Goal: Information Seeking & Learning: Learn about a topic

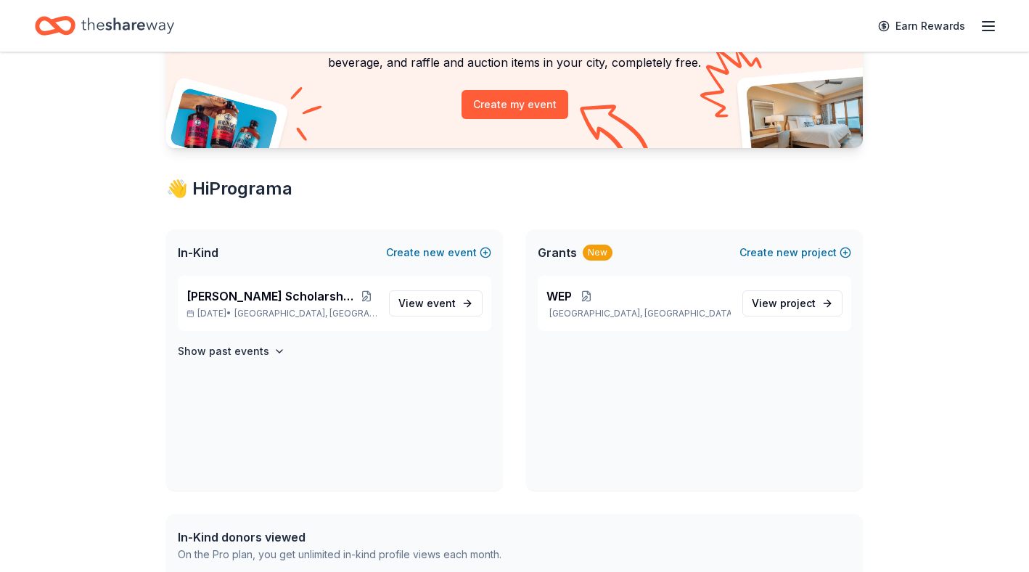
scroll to position [144, 0]
click at [422, 296] on span "View event" at bounding box center [426, 302] width 57 height 17
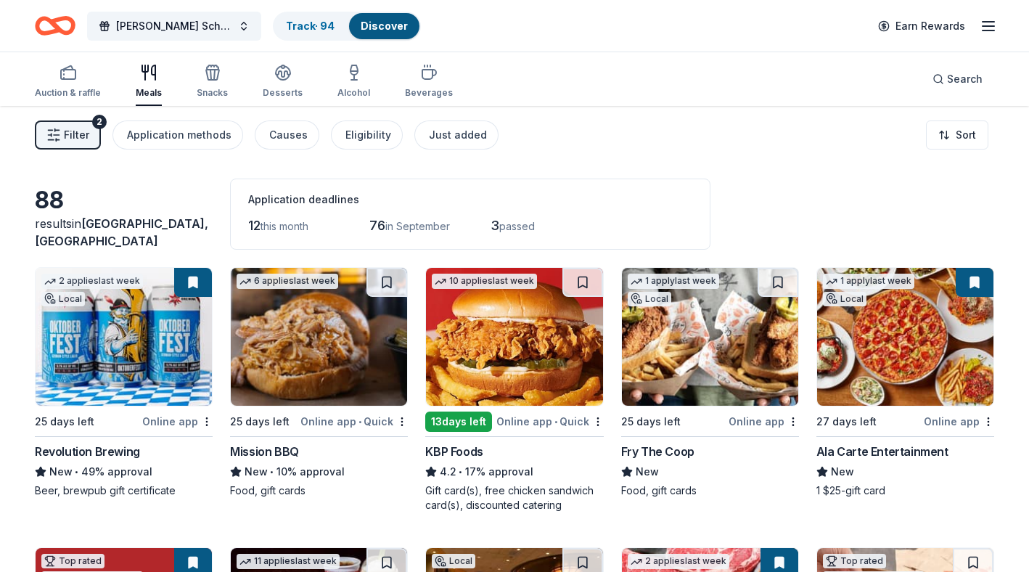
click at [175, 318] on img at bounding box center [124, 337] width 176 height 138
click at [78, 144] on button "Filter 2" at bounding box center [68, 134] width 66 height 29
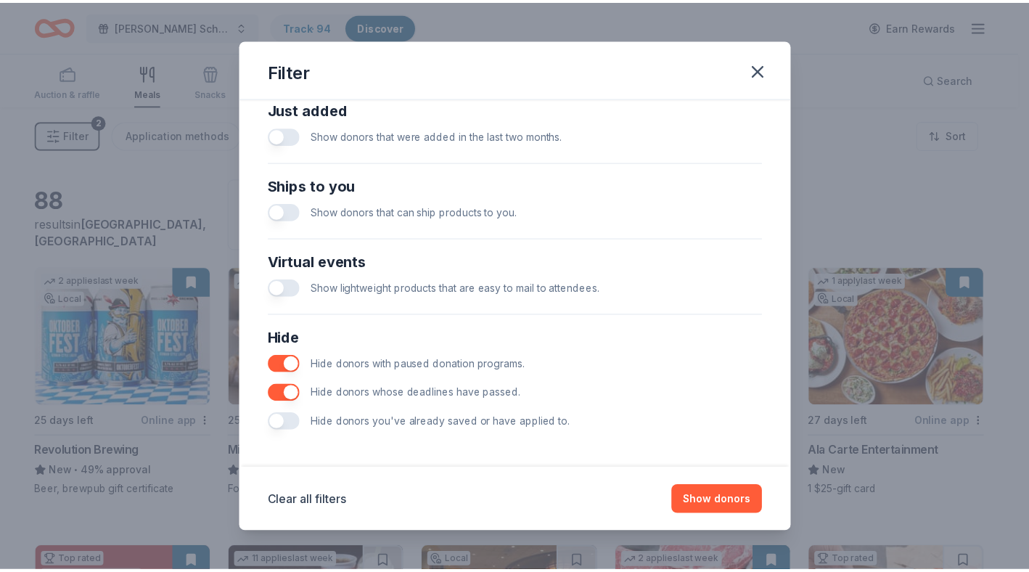
scroll to position [585, 0]
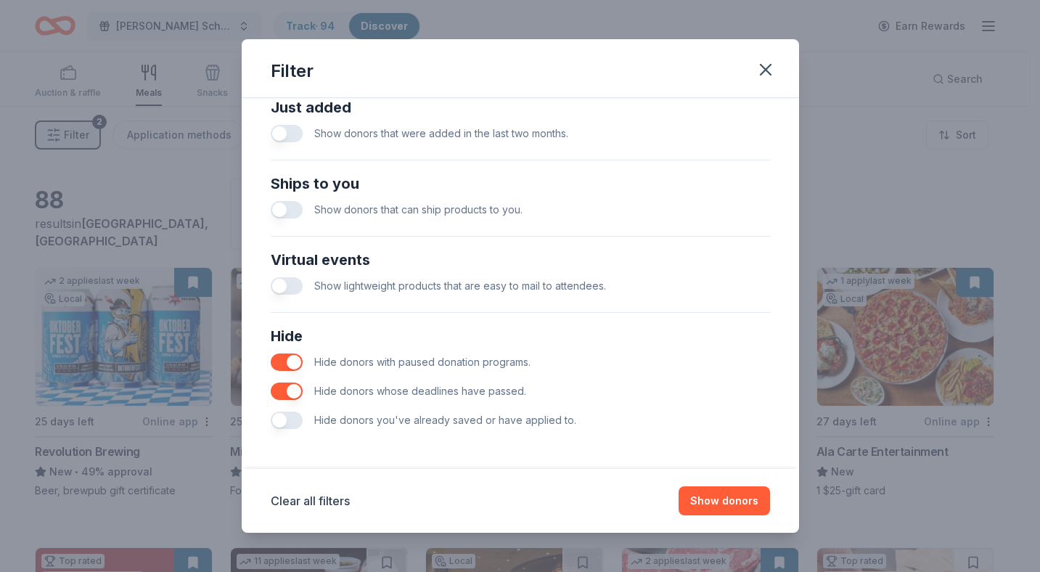
click at [292, 423] on button "button" at bounding box center [287, 419] width 32 height 17
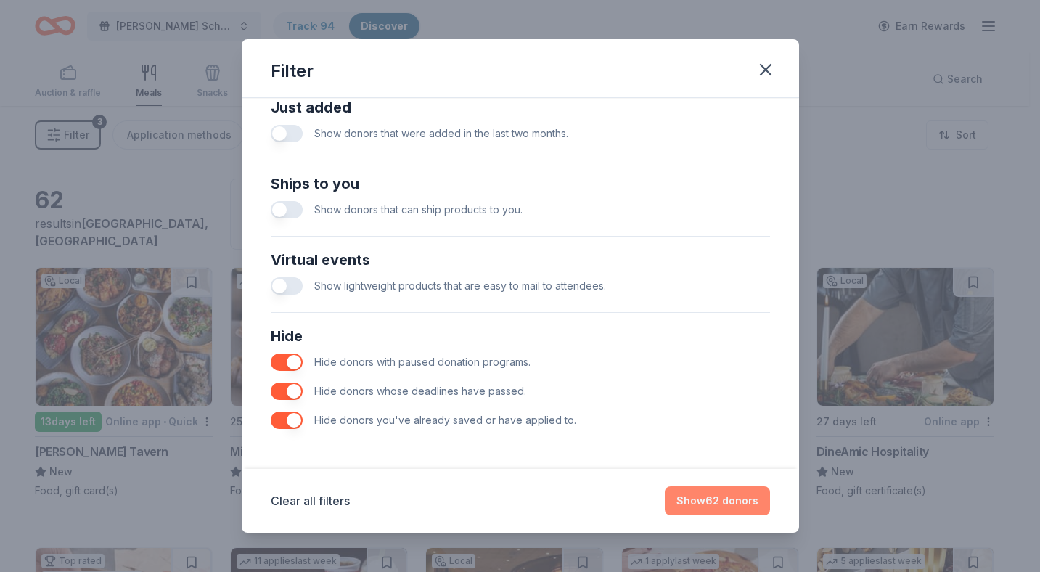
click at [747, 507] on button "Show 62 donors" at bounding box center [716, 500] width 105 height 29
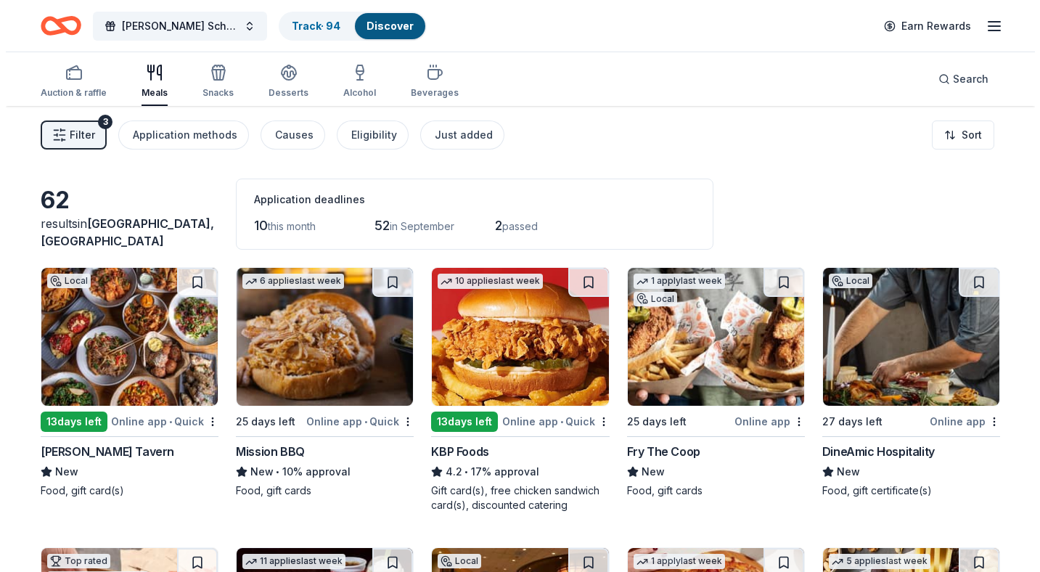
scroll to position [1, 0]
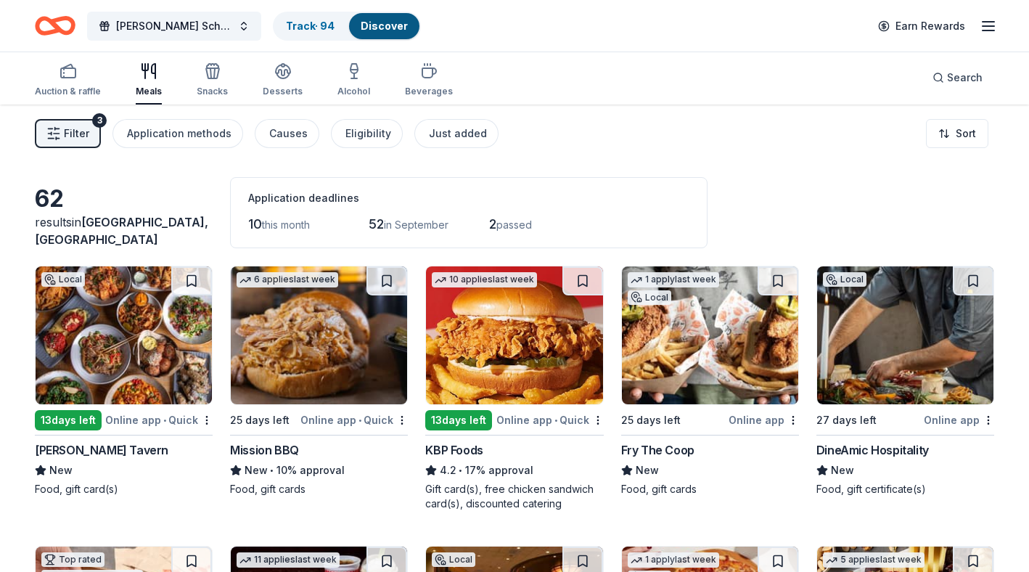
click at [81, 133] on span "Filter" at bounding box center [76, 133] width 25 height 17
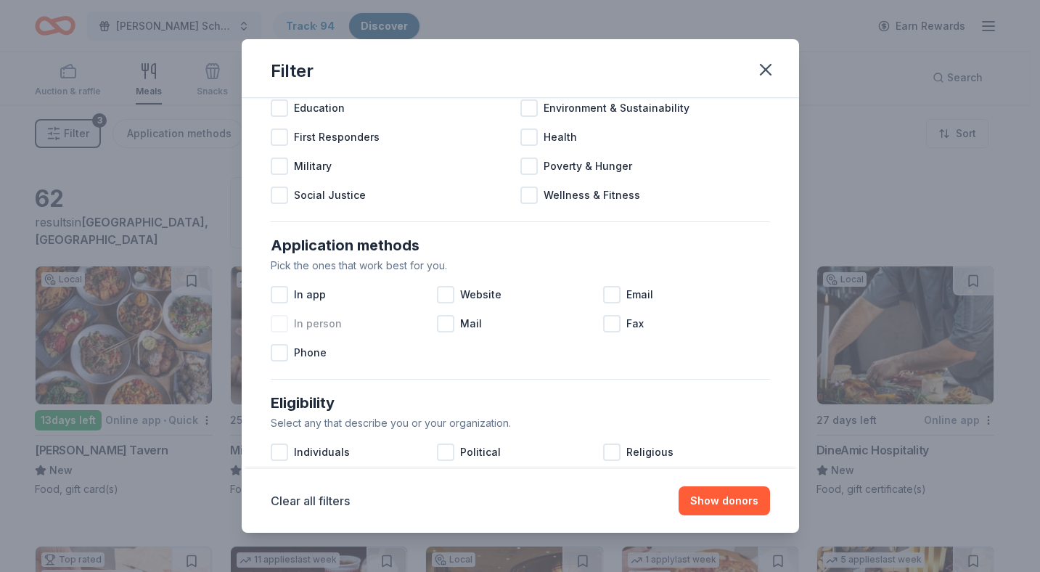
scroll to position [585, 0]
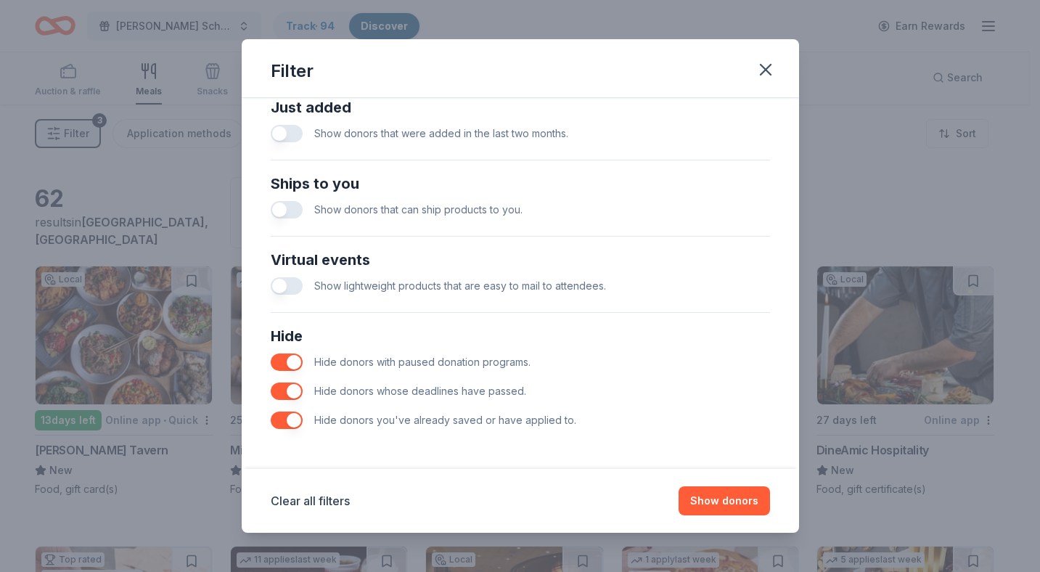
click at [276, 422] on button "button" at bounding box center [287, 419] width 32 height 17
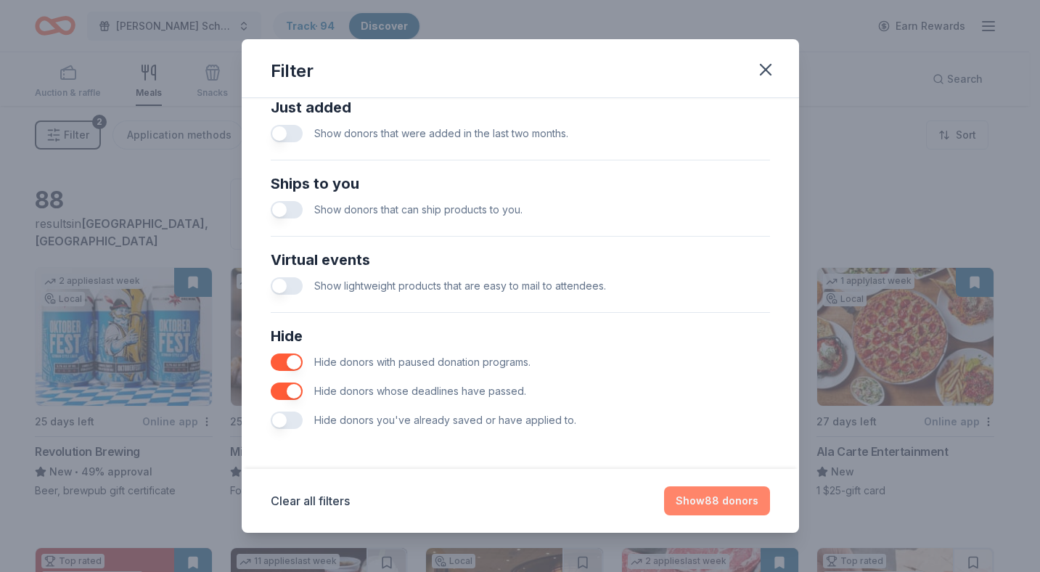
click at [697, 508] on button "Show 88 donors" at bounding box center [717, 500] width 106 height 29
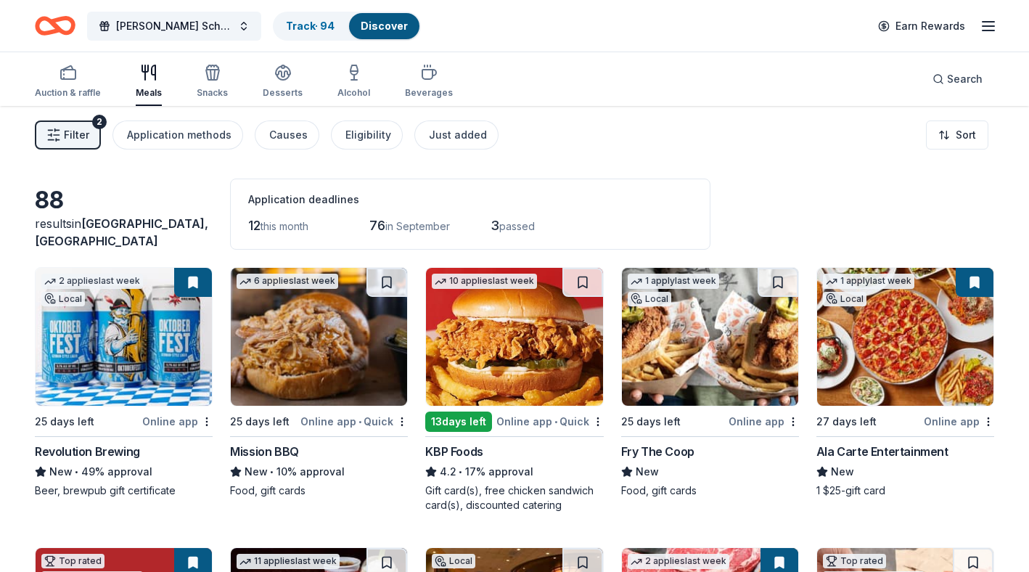
click at [134, 370] on img at bounding box center [124, 337] width 176 height 138
click at [50, 140] on icon "button" at bounding box center [53, 135] width 15 height 15
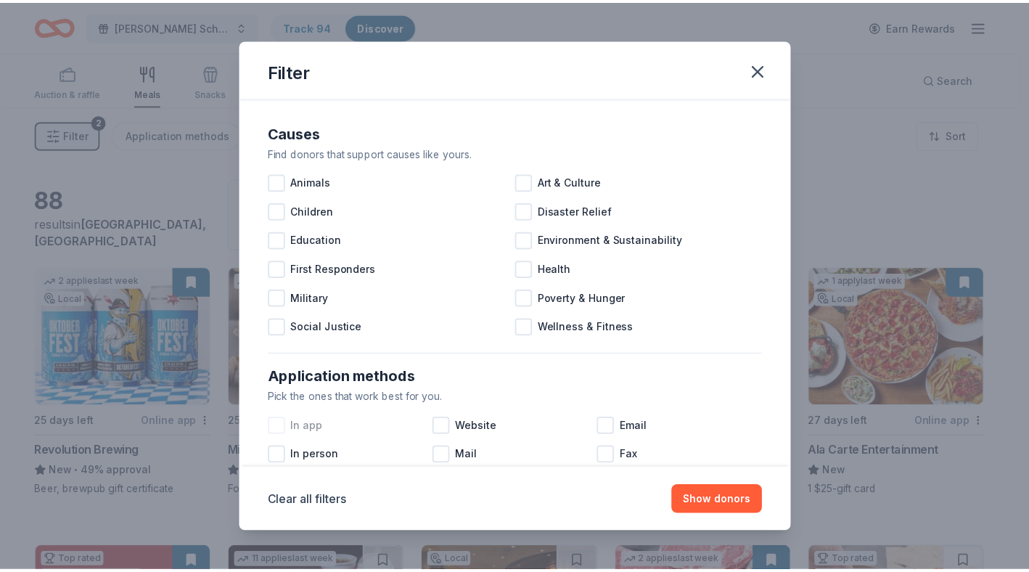
scroll to position [585, 0]
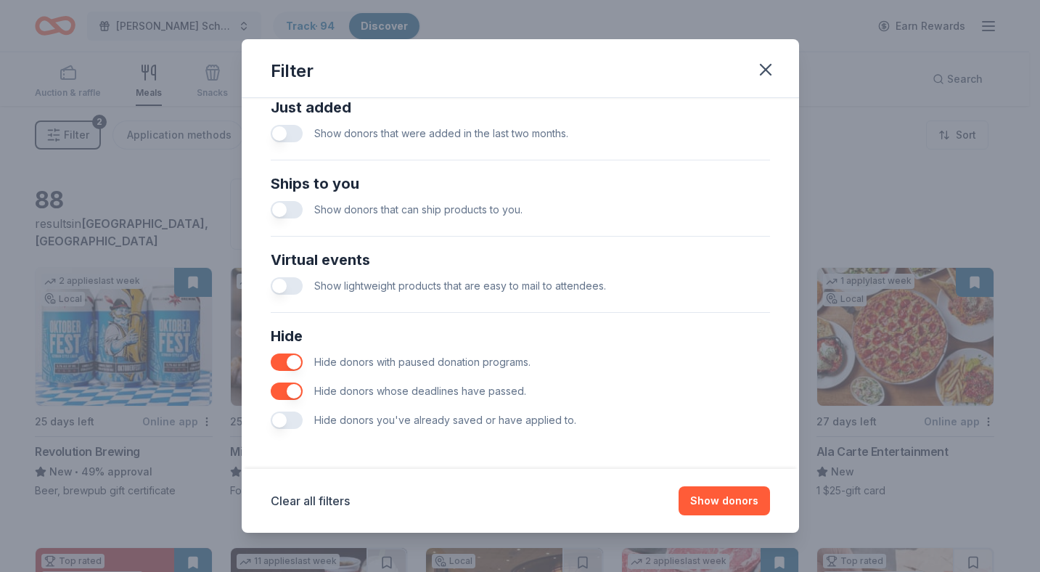
click at [293, 425] on button "button" at bounding box center [287, 419] width 32 height 17
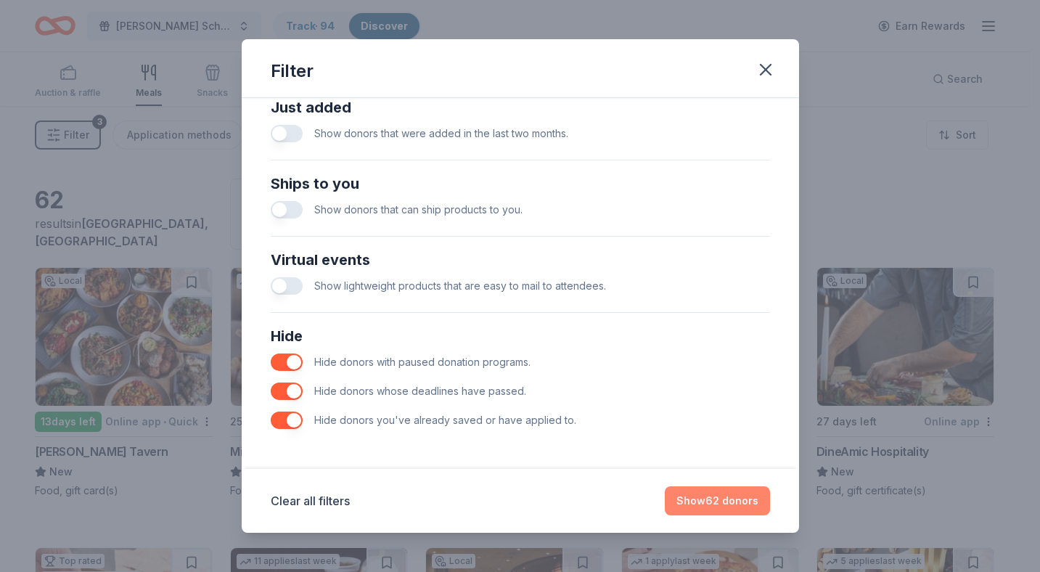
click at [738, 501] on button "Show 62 donors" at bounding box center [716, 500] width 105 height 29
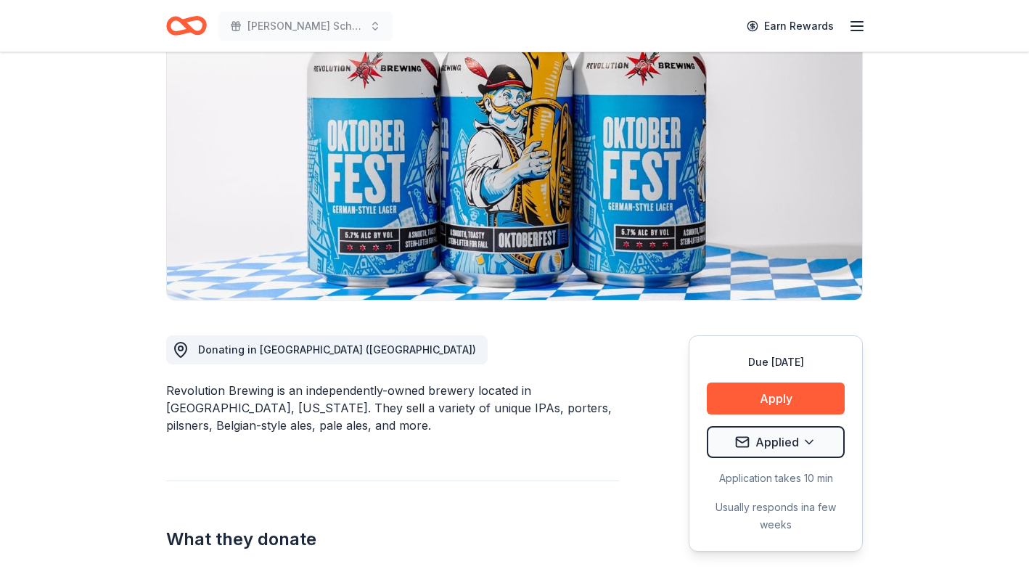
scroll to position [143, 0]
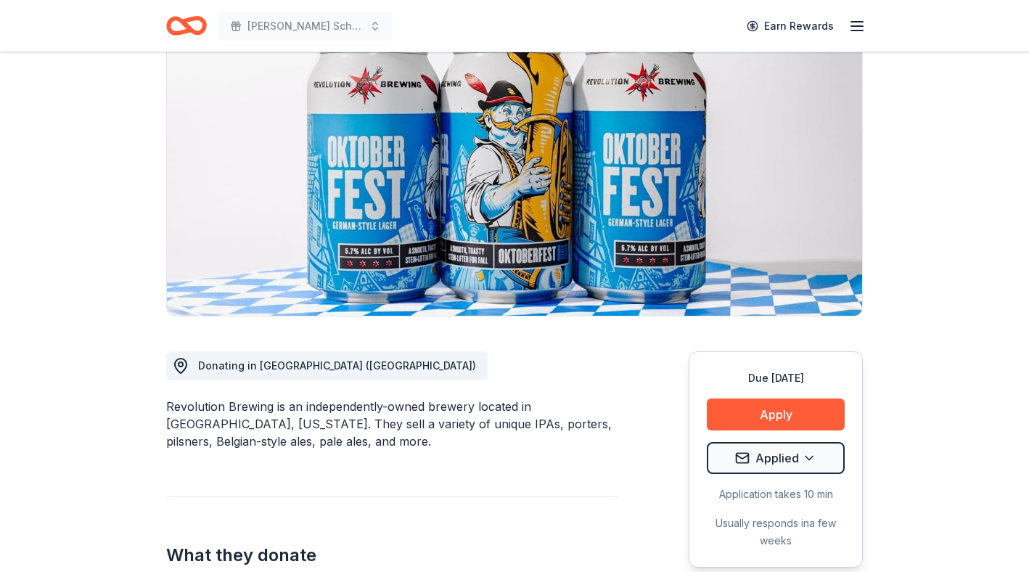
scroll to position [162, 0]
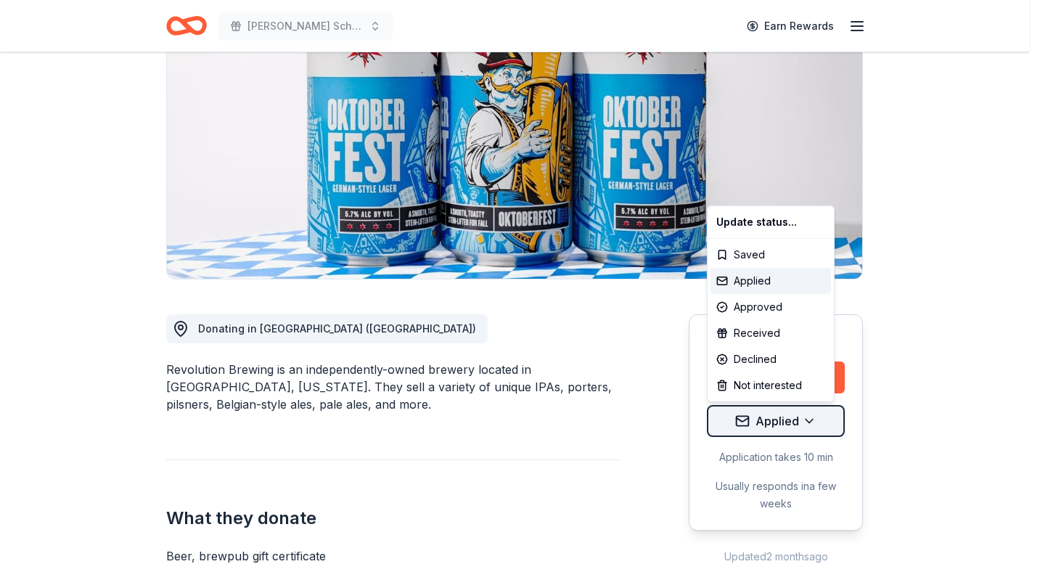
click at [820, 410] on html "Betty Jane Boyd Scholarship Fundraiser Earn Rewards Due in 25 days Share Revolu…" at bounding box center [520, 124] width 1040 height 572
click at [901, 406] on html "Betty Jane Boyd Scholarship Fundraiser Earn Rewards Due in 25 days Share Revolu…" at bounding box center [520, 124] width 1040 height 572
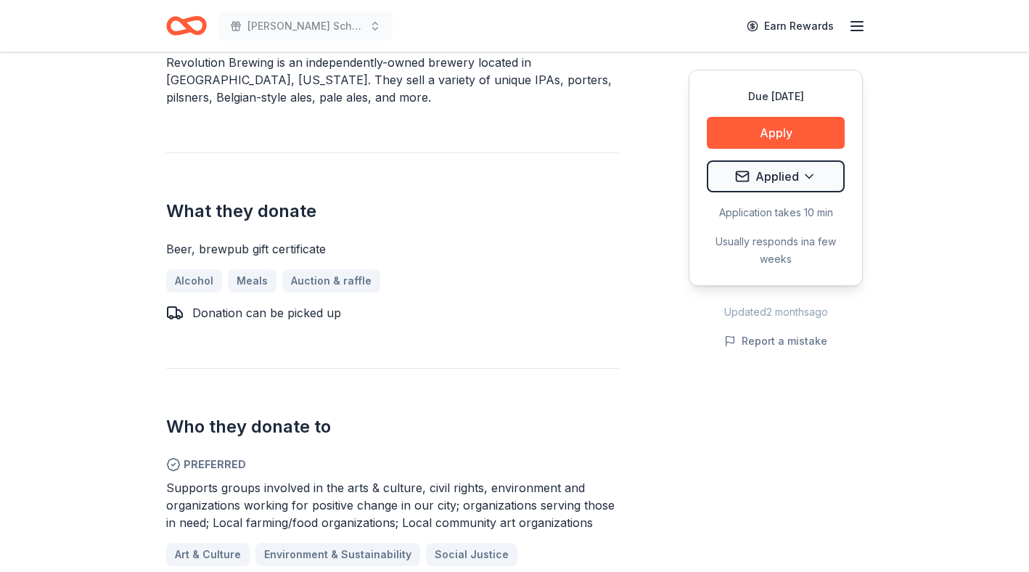
scroll to position [471, 0]
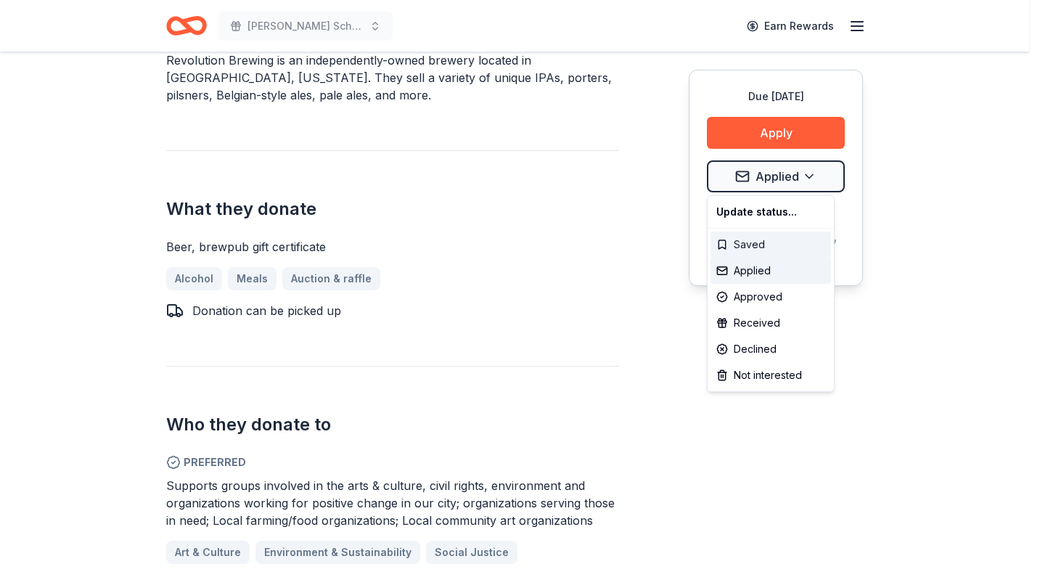
click at [746, 246] on div "Saved" at bounding box center [770, 244] width 120 height 26
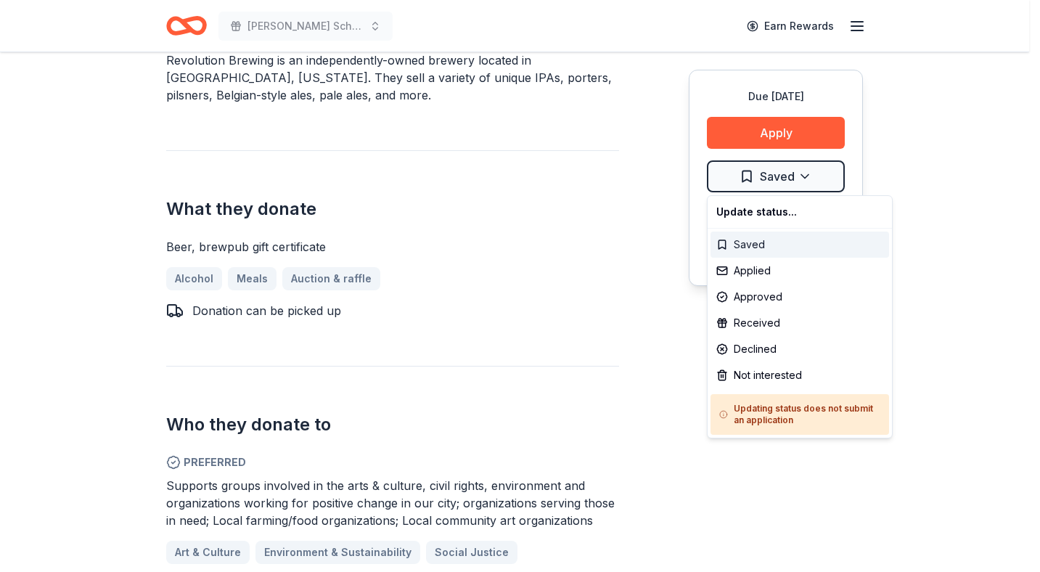
click at [770, 246] on div "Saved" at bounding box center [799, 244] width 178 height 26
